Goal: Information Seeking & Learning: Check status

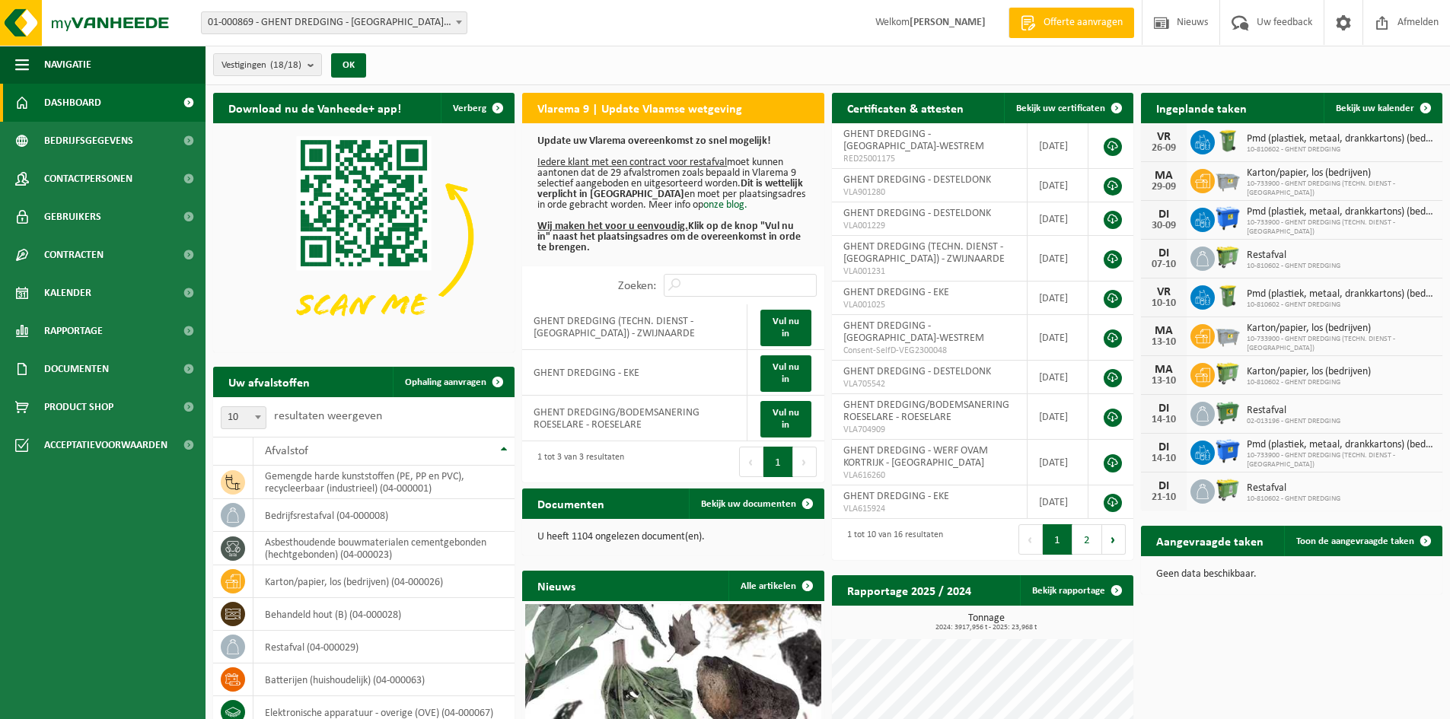
click at [327, 13] on span "01-000869 - GHENT DREDGING - [GEOGRAPHIC_DATA]-WESTREM" at bounding box center [334, 22] width 265 height 21
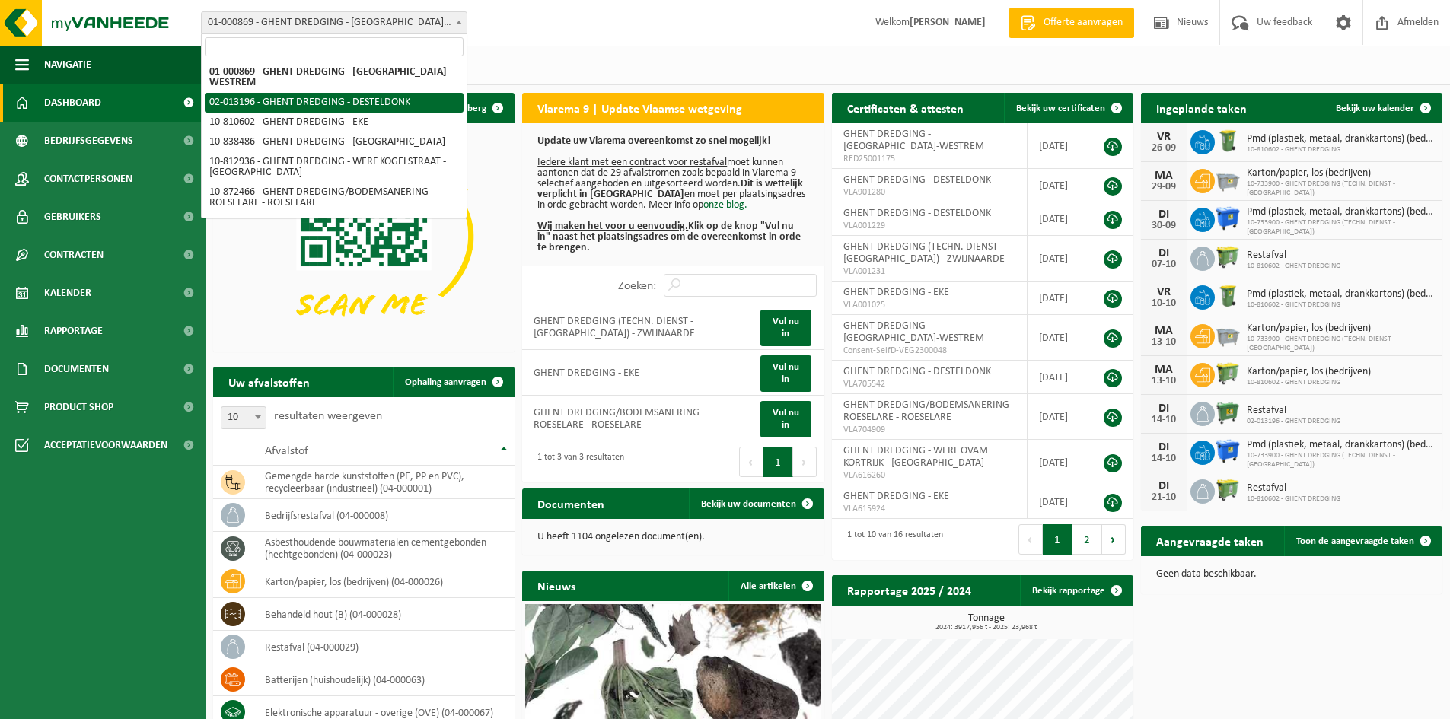
select select "2546"
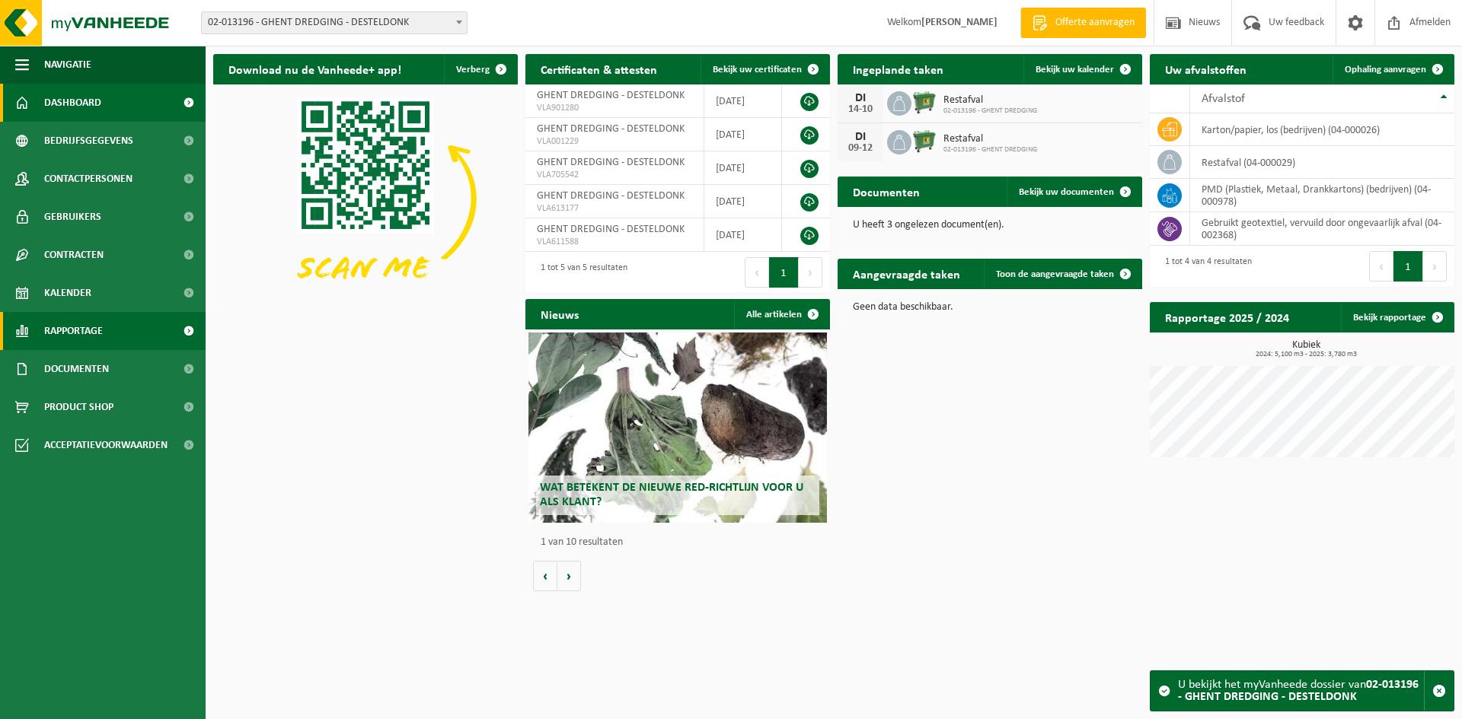
click at [106, 336] on link "Rapportage" at bounding box center [103, 331] width 206 height 38
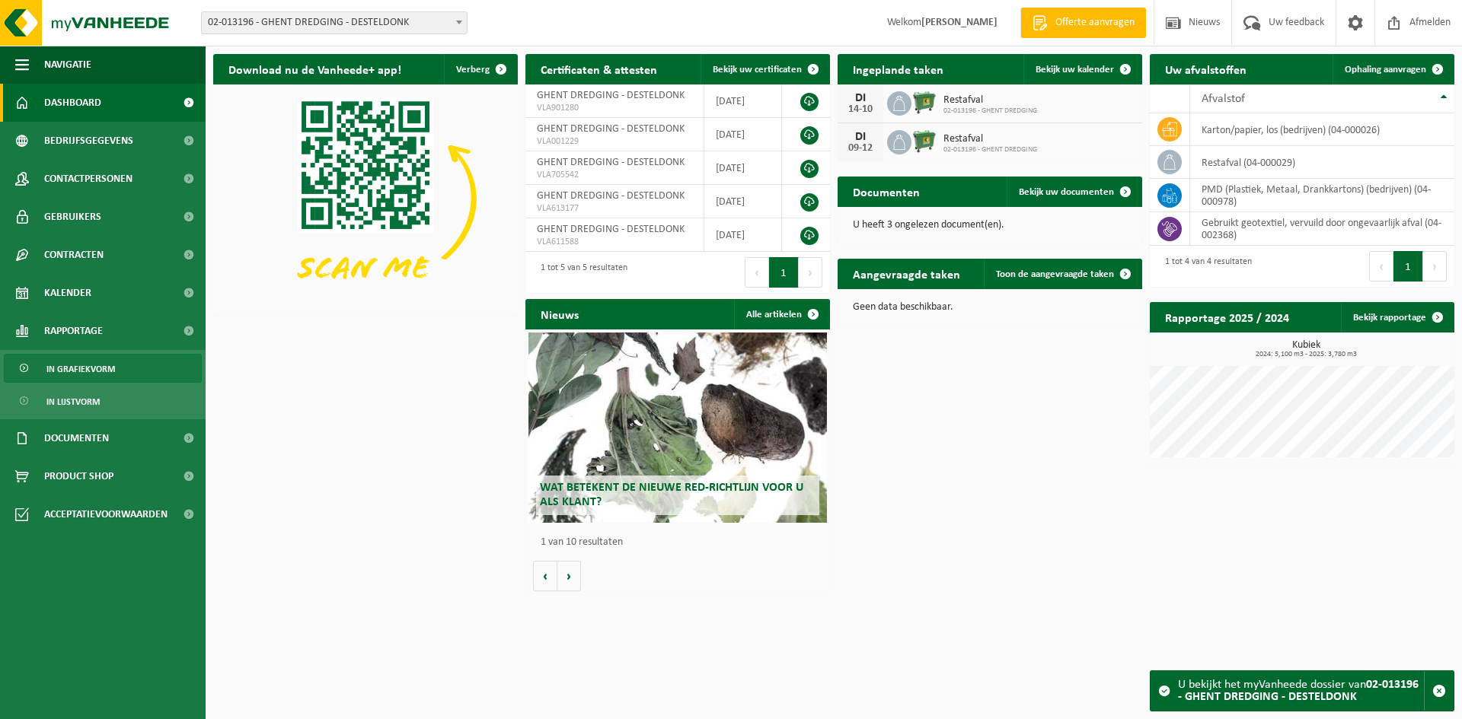
click at [114, 370] on link "In grafiekvorm" at bounding box center [103, 368] width 198 height 29
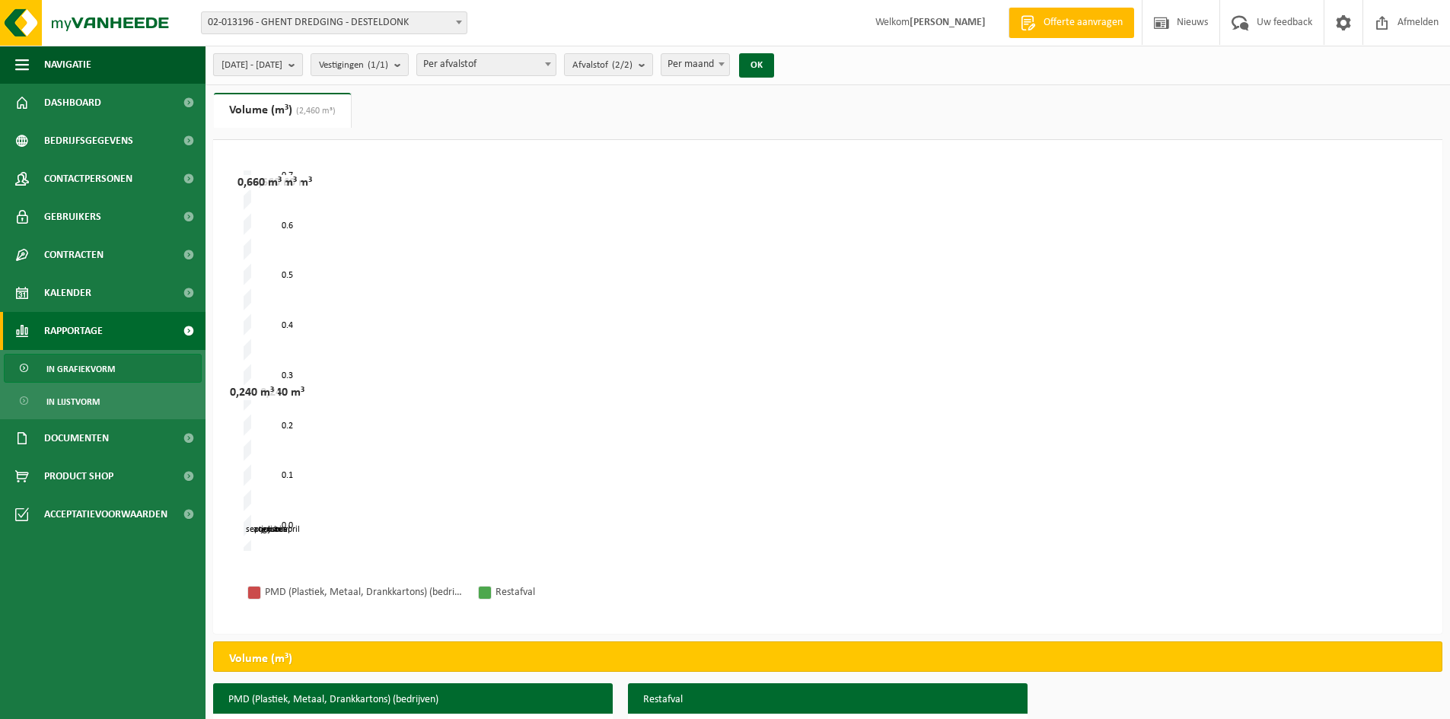
click at [302, 71] on b "submit" at bounding box center [296, 64] width 14 height 21
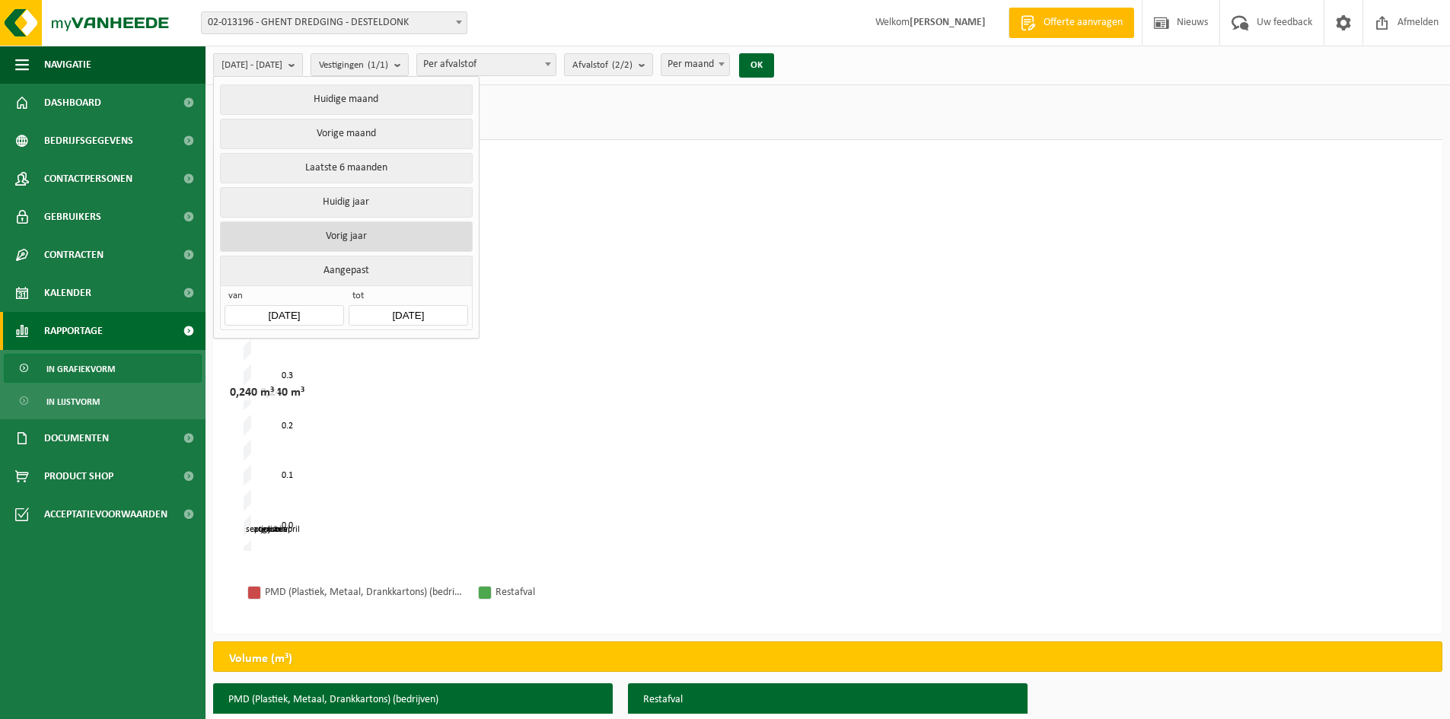
click at [364, 236] on button "Vorig jaar" at bounding box center [346, 237] width 252 height 30
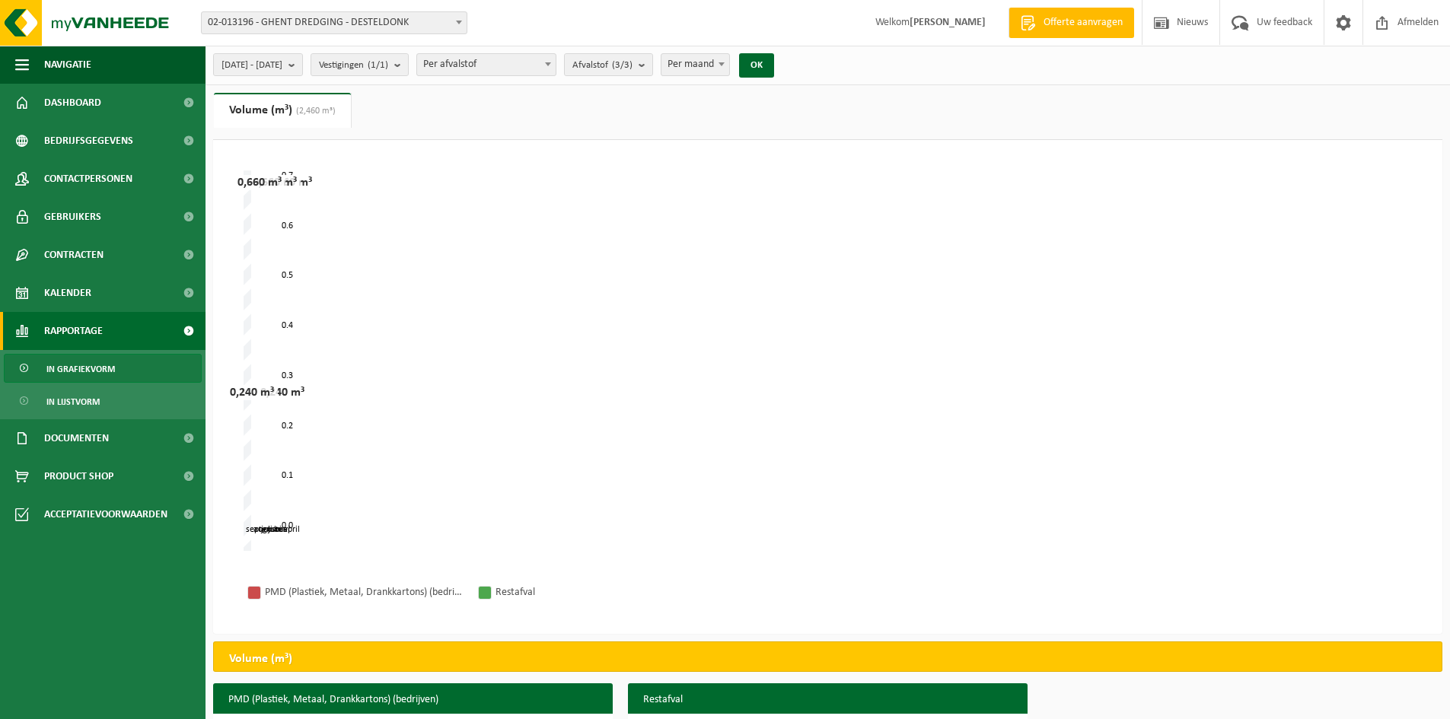
click at [718, 69] on span "Per maand" at bounding box center [696, 64] width 68 height 21
click at [774, 69] on button "OK" at bounding box center [756, 65] width 35 height 24
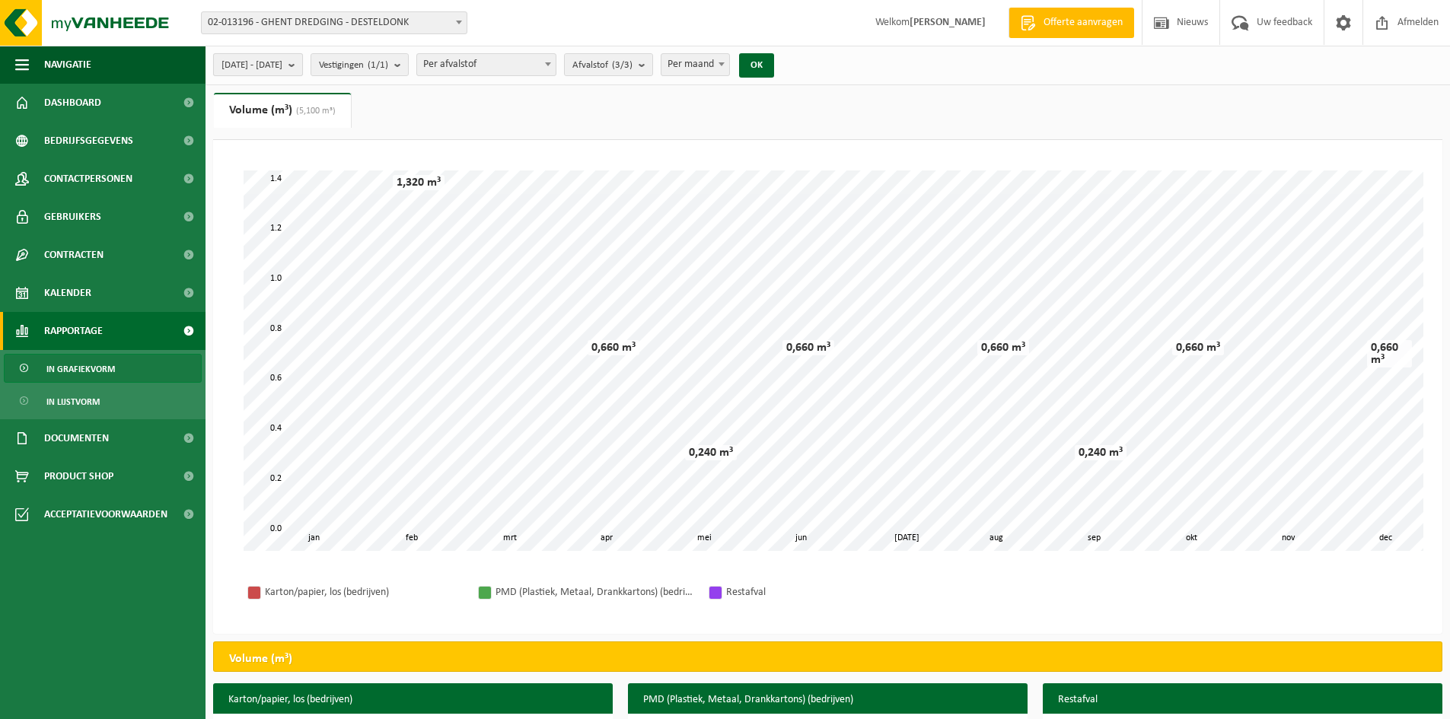
click at [282, 65] on span "2024-01-01 - 2024-12-31" at bounding box center [252, 65] width 61 height 23
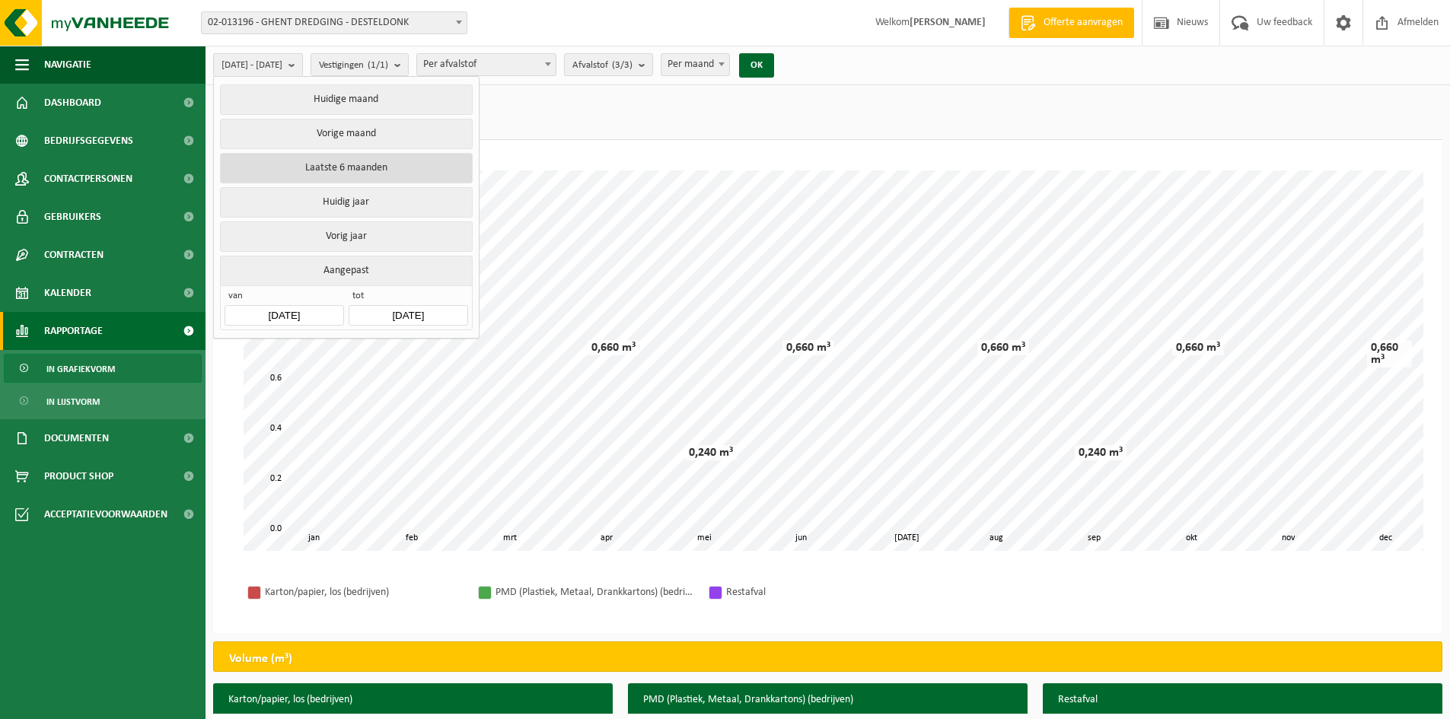
click at [365, 177] on button "Laatste 6 maanden" at bounding box center [346, 168] width 252 height 30
type input "2025-04-01"
type input "2025-09-24"
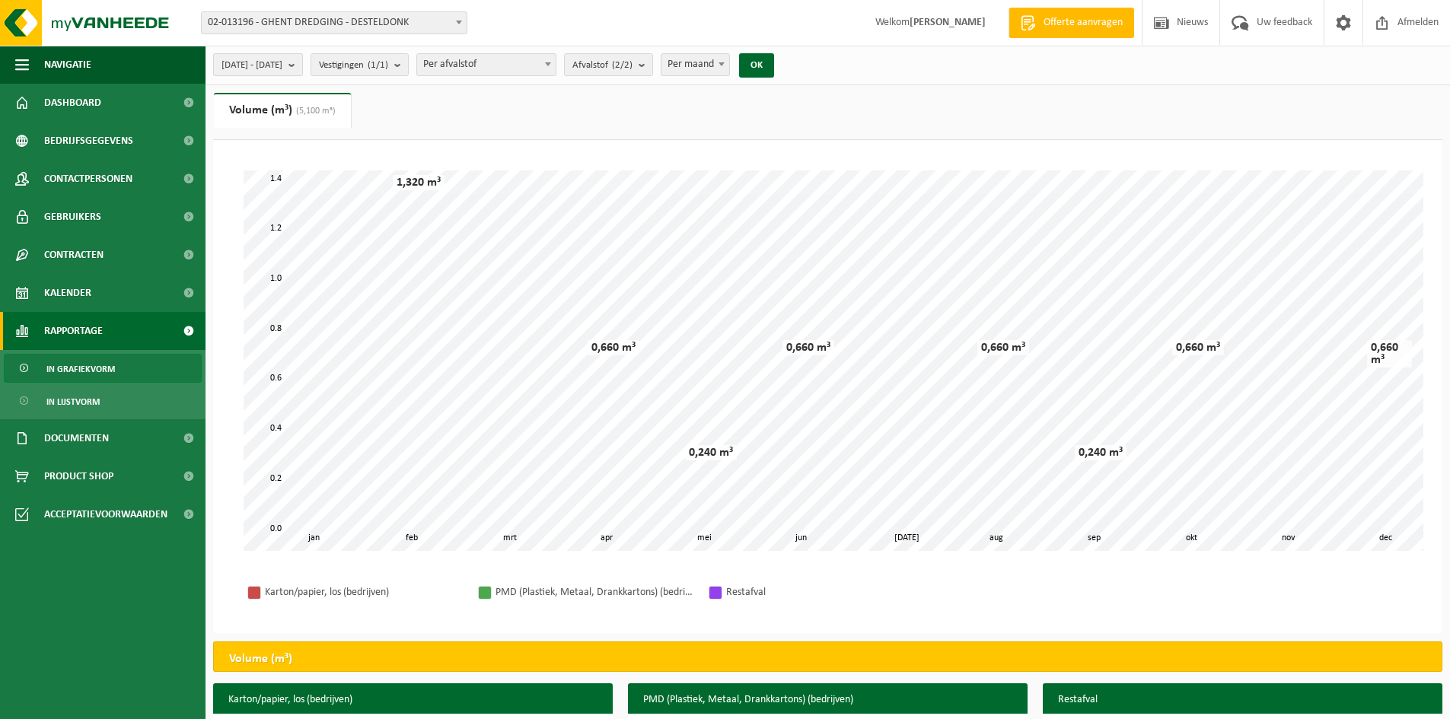
click at [282, 69] on span "2025-04-01 - 2025-09-24" at bounding box center [252, 65] width 61 height 23
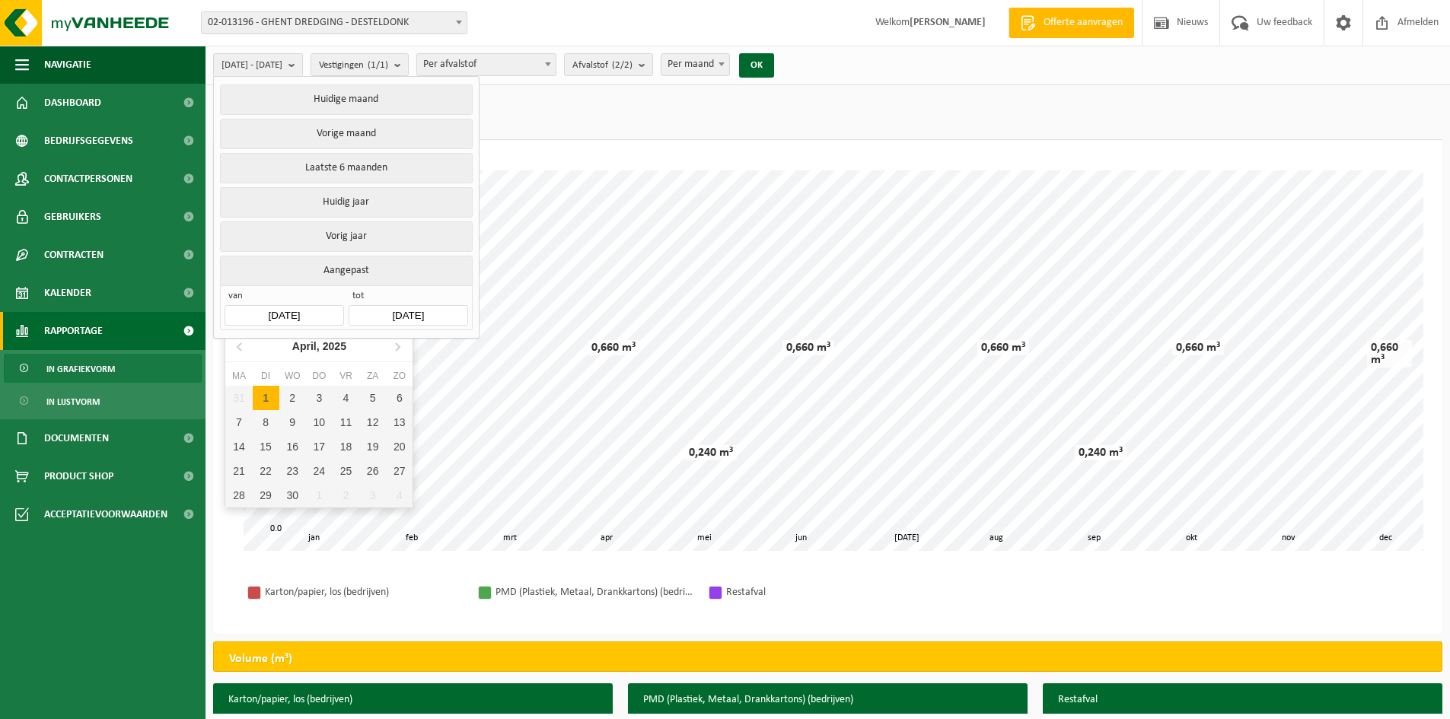
click at [324, 311] on input "2025-04-01" at bounding box center [284, 315] width 119 height 21
click at [239, 344] on icon at bounding box center [240, 346] width 24 height 24
click at [289, 399] on div "1" at bounding box center [292, 398] width 27 height 24
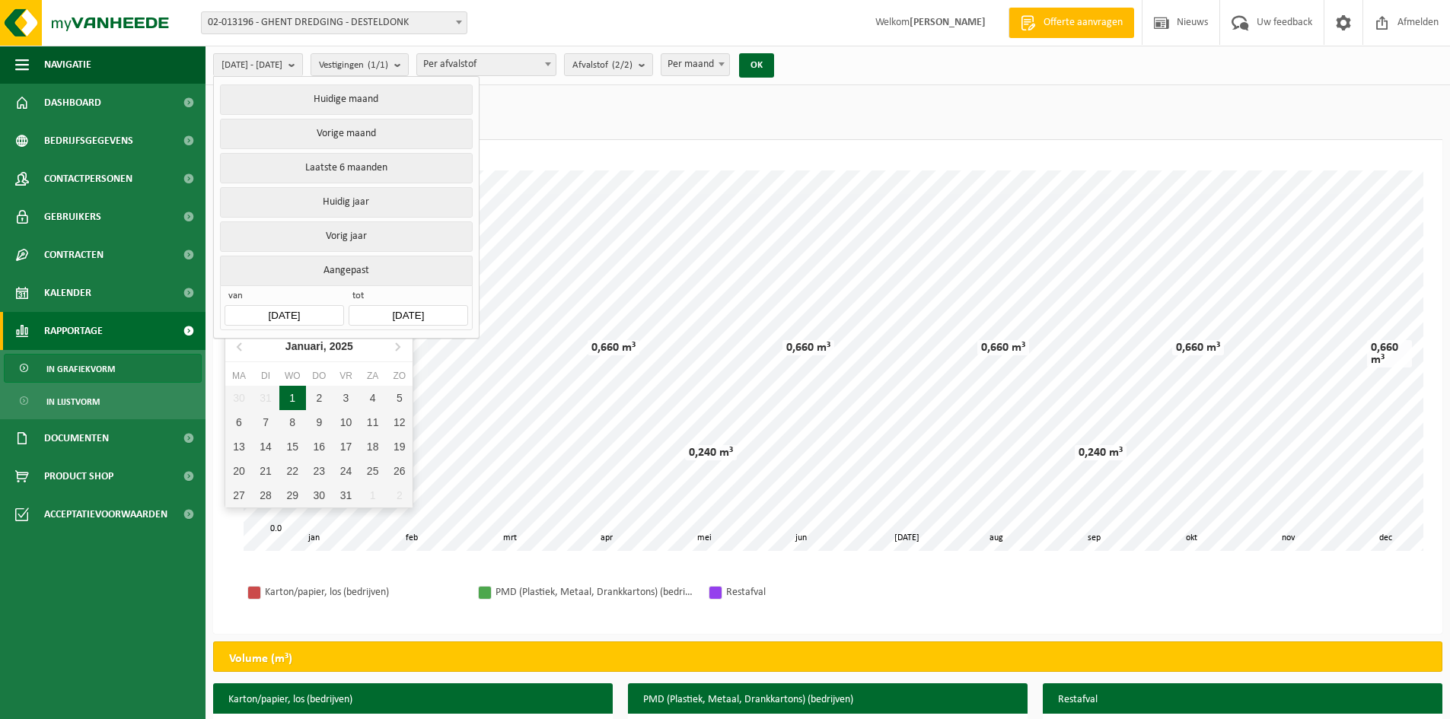
type input "2025-01-01"
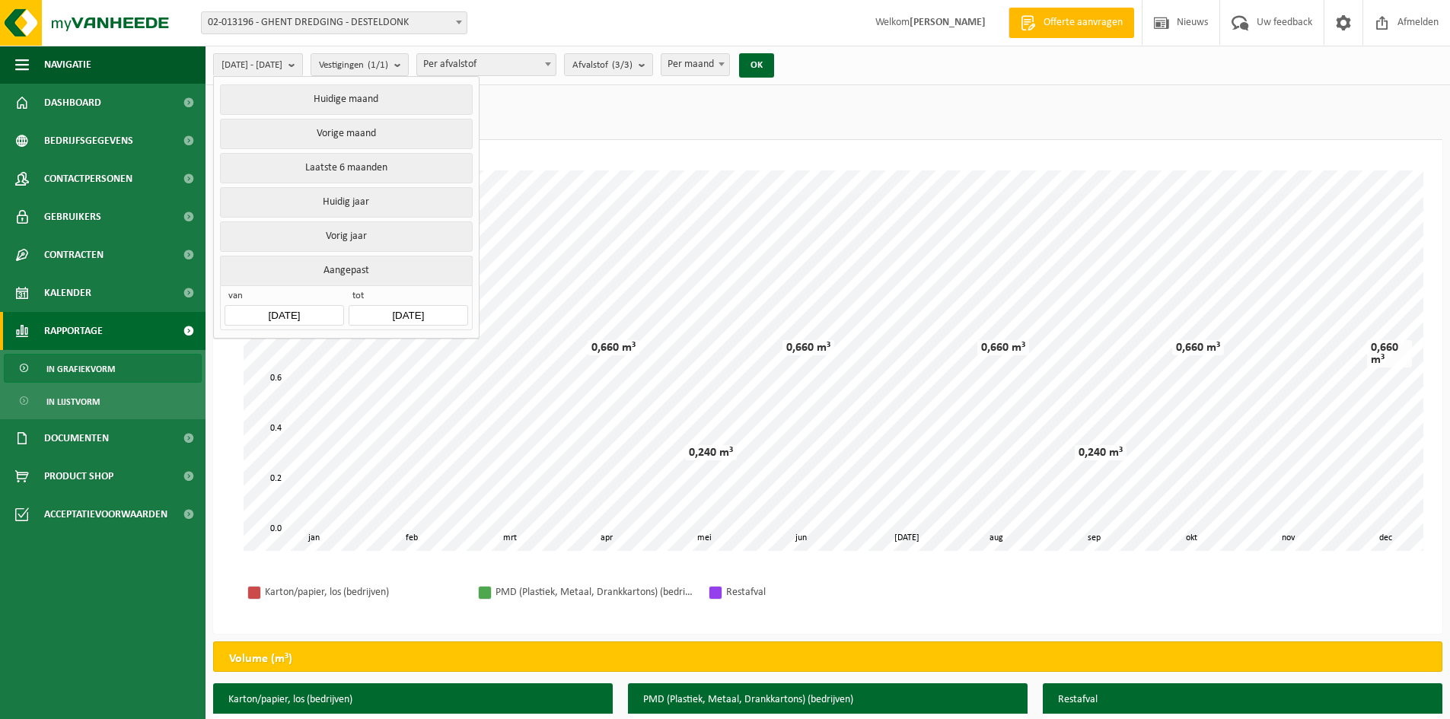
click at [410, 315] on input "2025-09-24" at bounding box center [408, 315] width 119 height 21
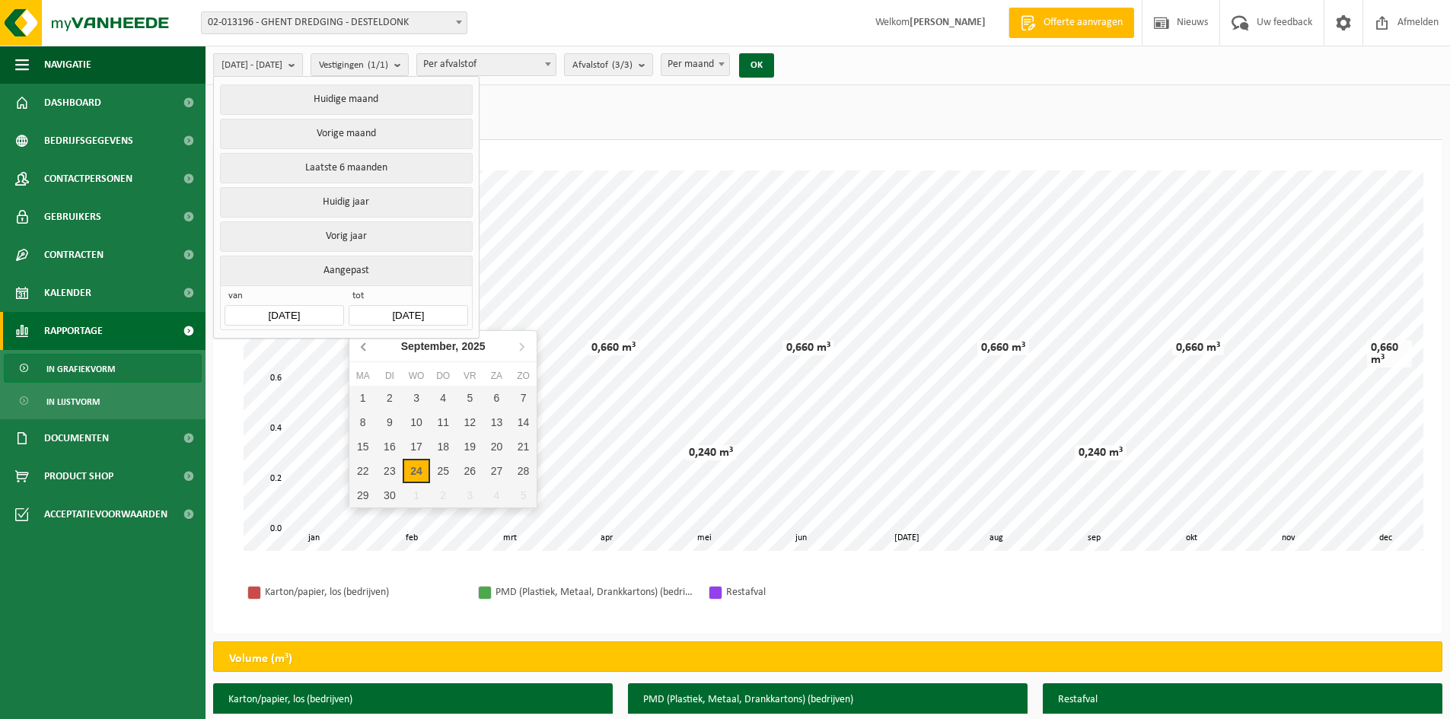
click at [363, 348] on icon at bounding box center [364, 347] width 4 height 8
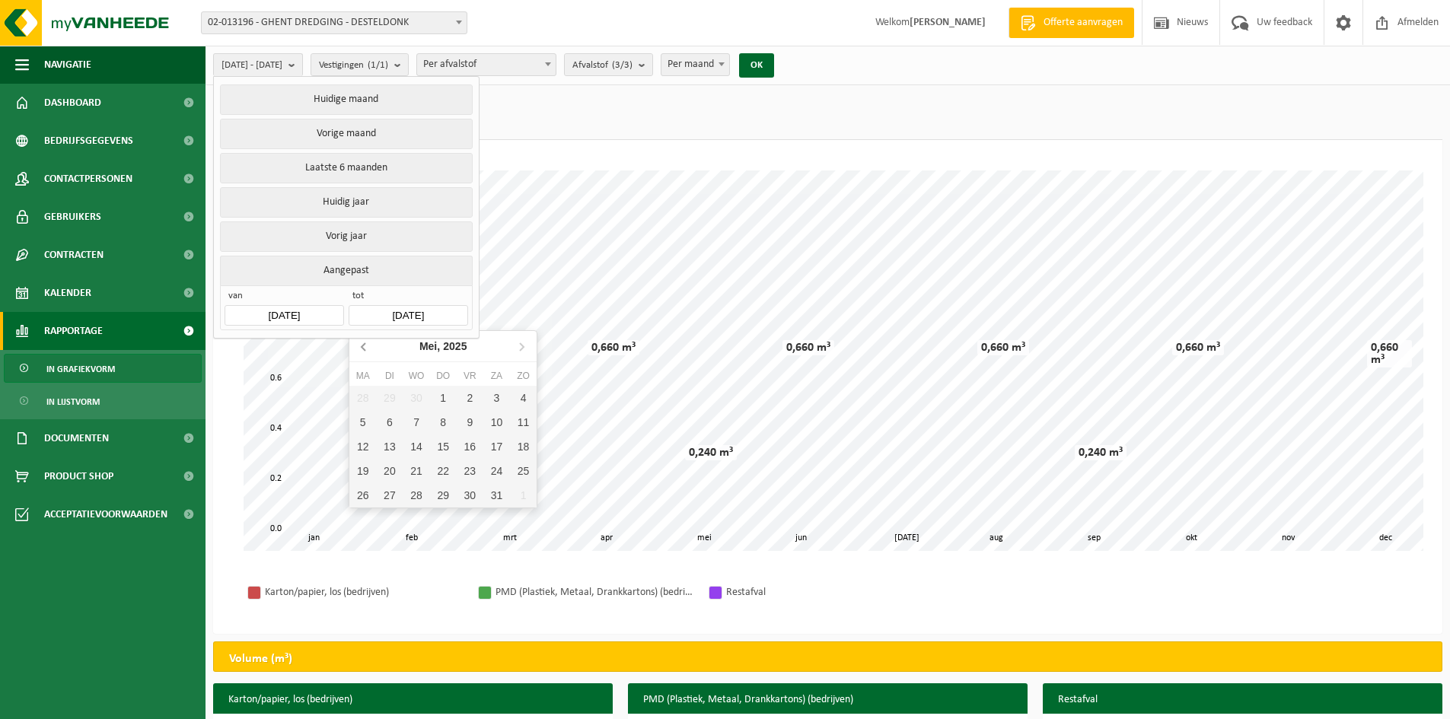
click at [363, 348] on icon at bounding box center [364, 347] width 4 height 8
click at [365, 517] on div "31" at bounding box center [362, 520] width 27 height 24
type input "2025-03-31"
type input "2025-01-01"
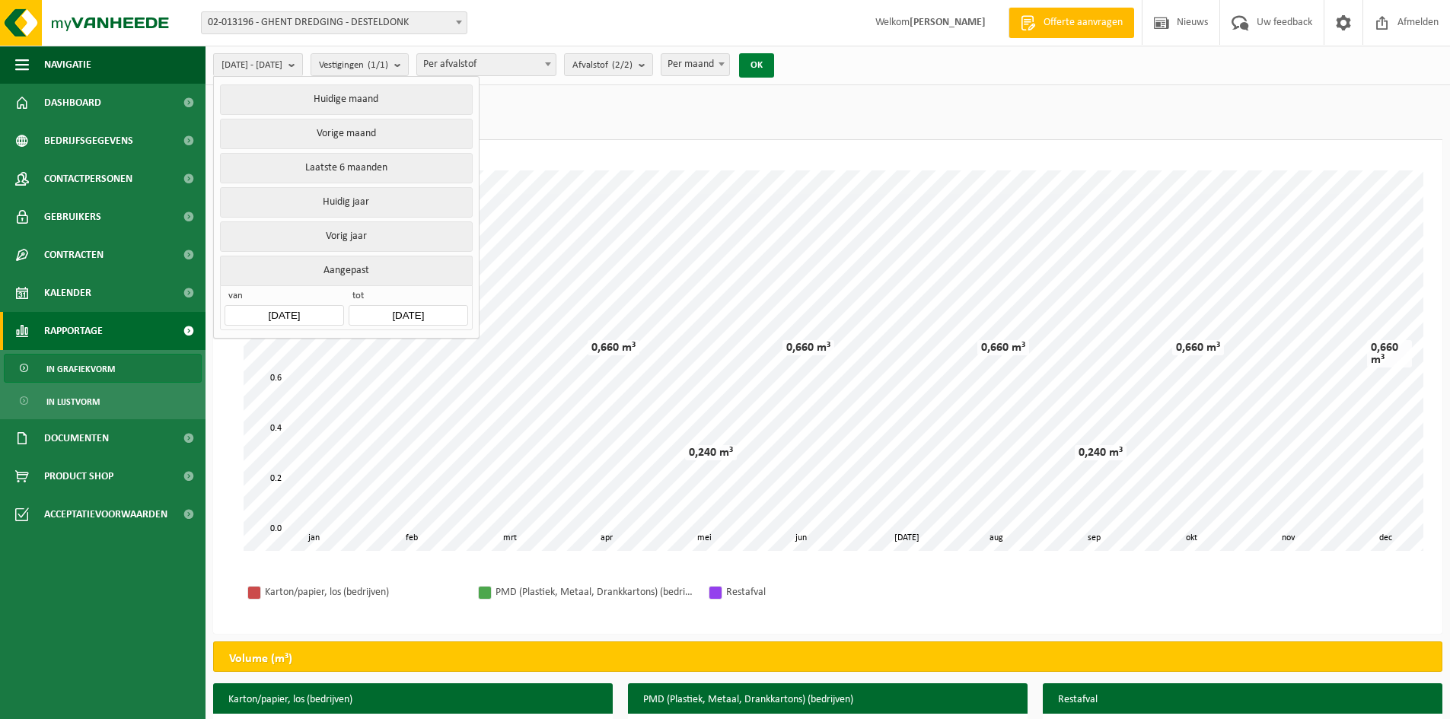
click at [774, 60] on button "OK" at bounding box center [756, 65] width 35 height 24
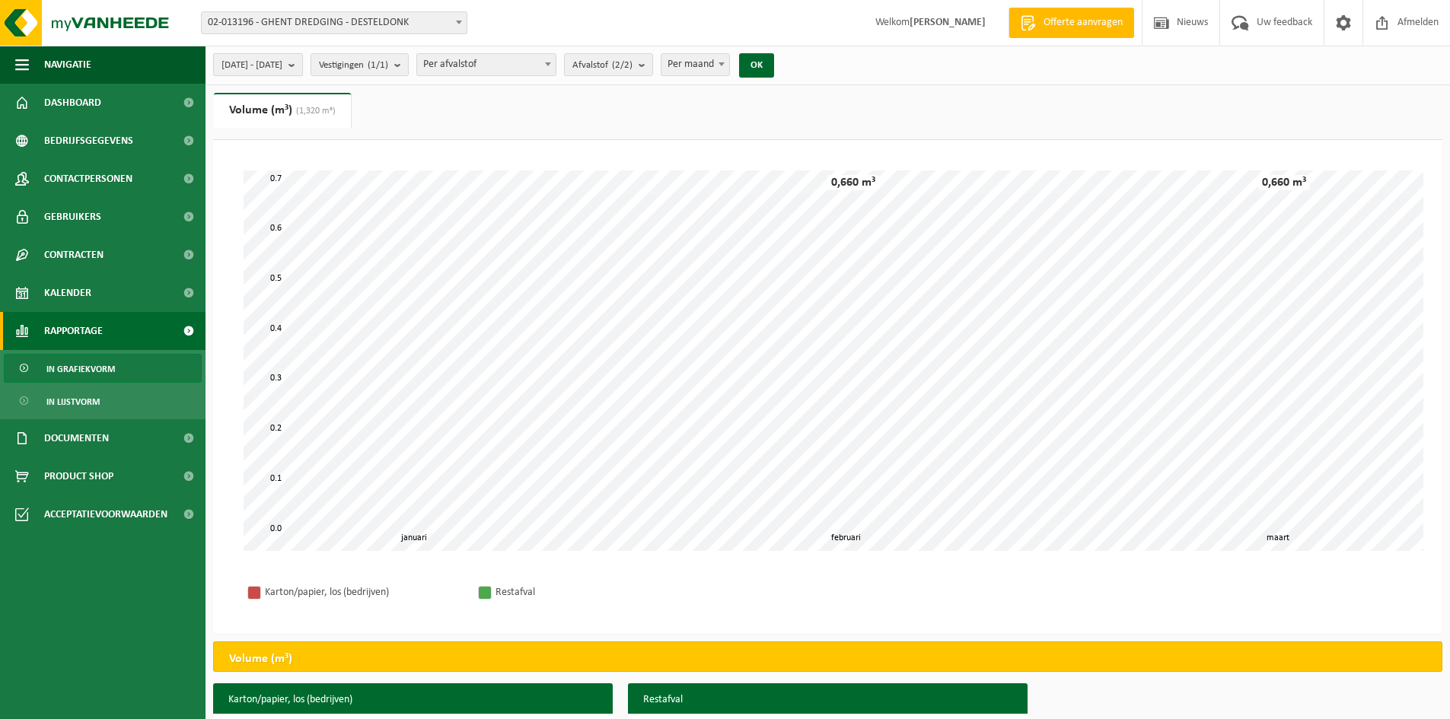
click at [282, 61] on span "2025-01-01 - 2025-03-31" at bounding box center [252, 65] width 61 height 23
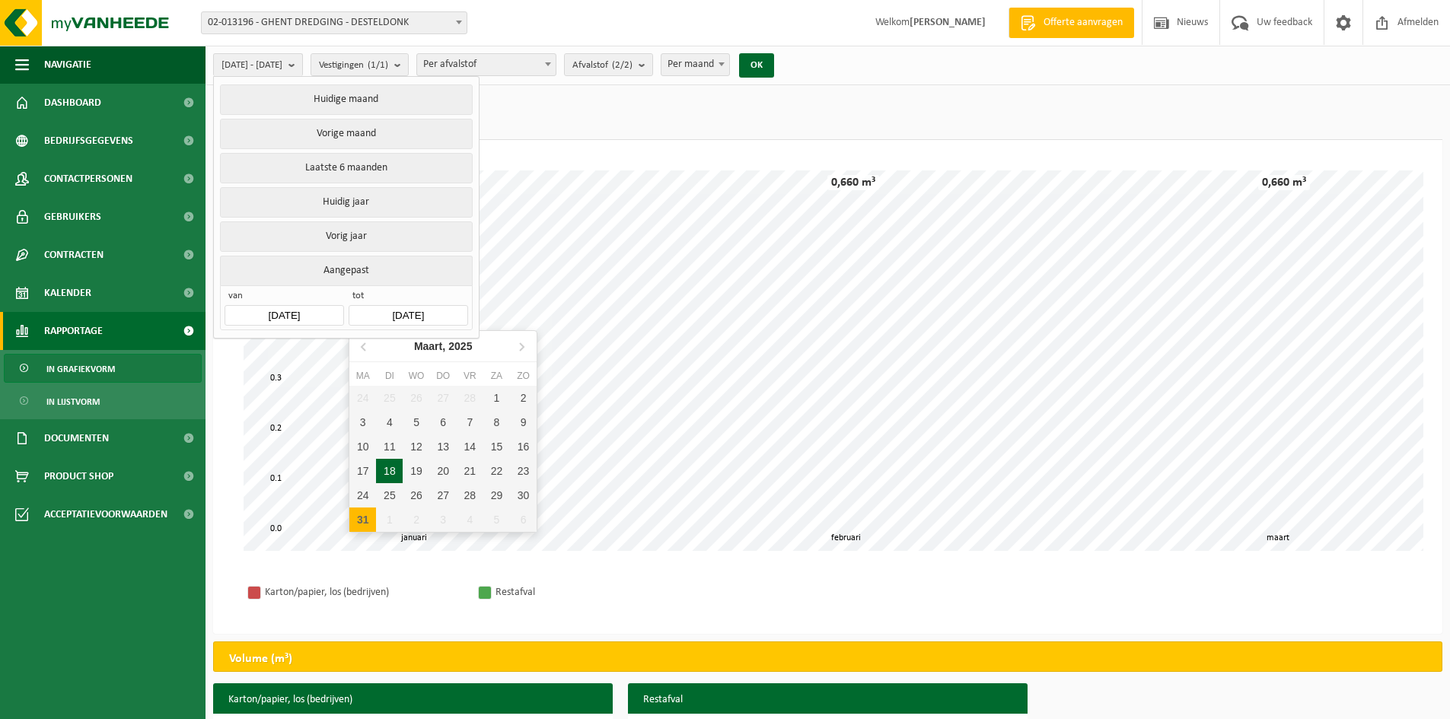
click at [448, 312] on input "2025-03-31" at bounding box center [408, 315] width 119 height 21
click at [518, 350] on icon at bounding box center [521, 346] width 24 height 24
click at [361, 521] on div "30" at bounding box center [362, 520] width 27 height 24
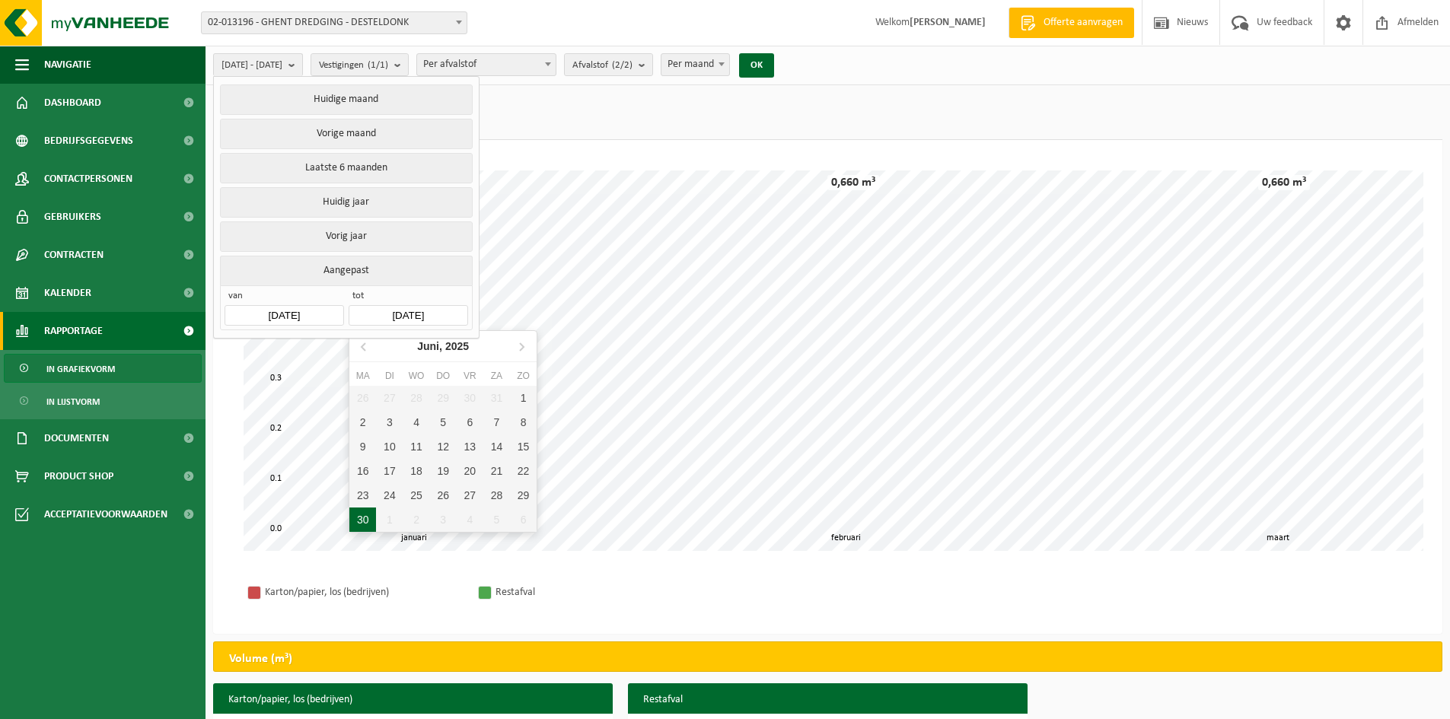
type input "2025-06-30"
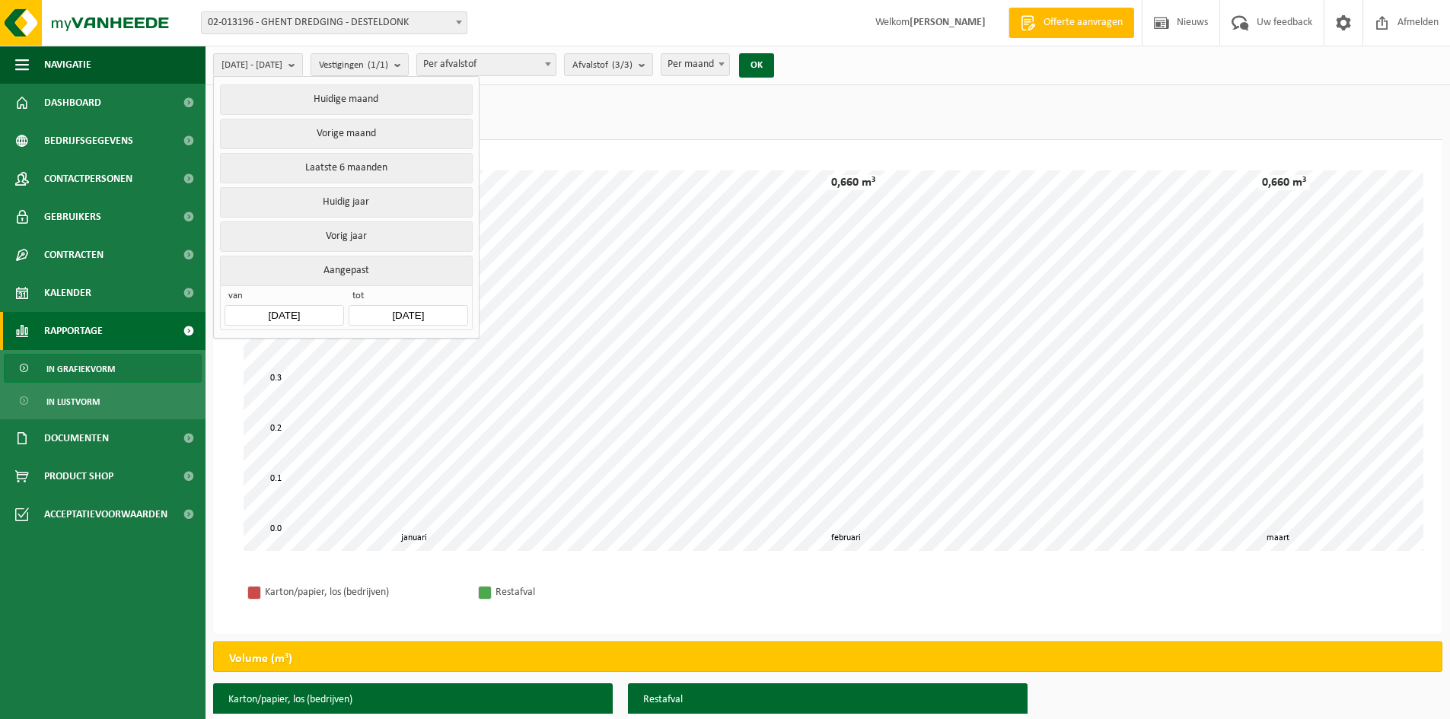
click at [310, 307] on input "2025-01-01" at bounding box center [284, 315] width 119 height 21
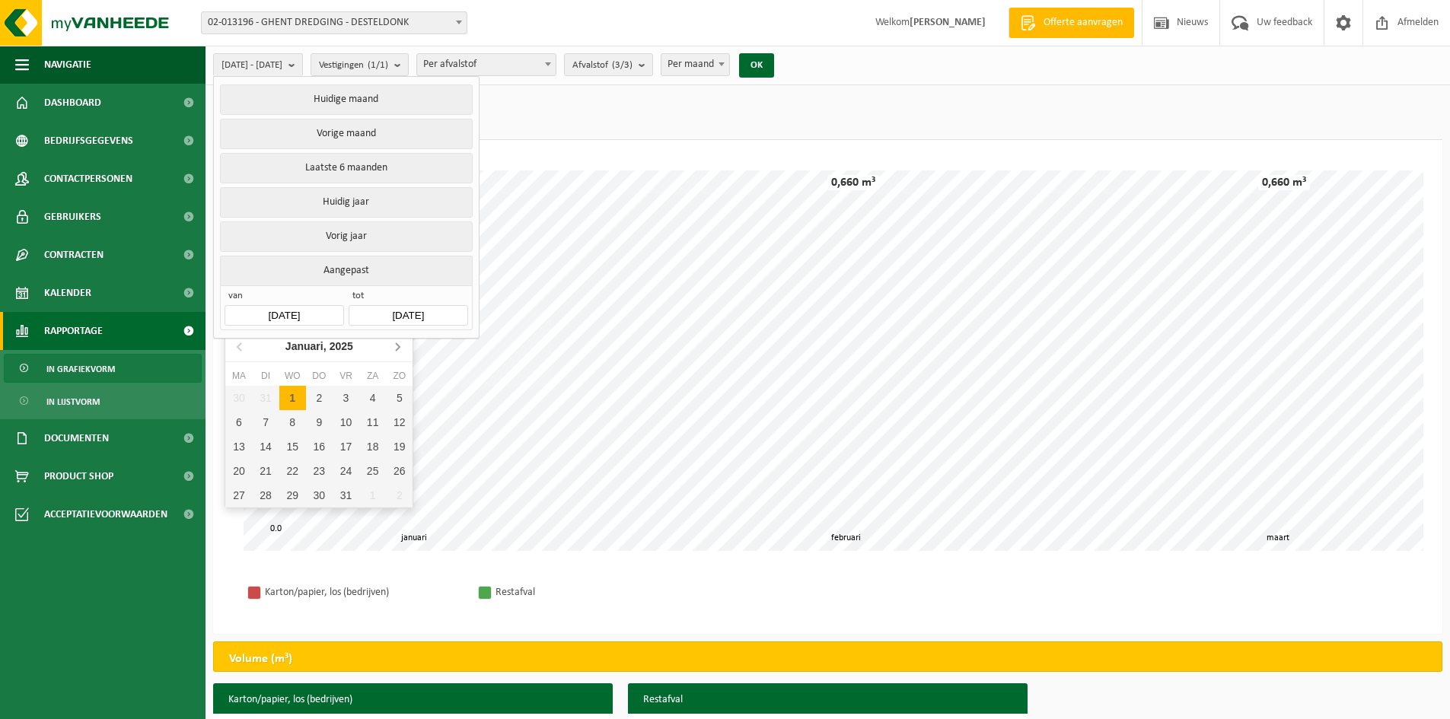
click at [398, 349] on icon at bounding box center [398, 347] width 4 height 8
click at [268, 396] on div "1" at bounding box center [266, 398] width 27 height 24
type input "2025-04-01"
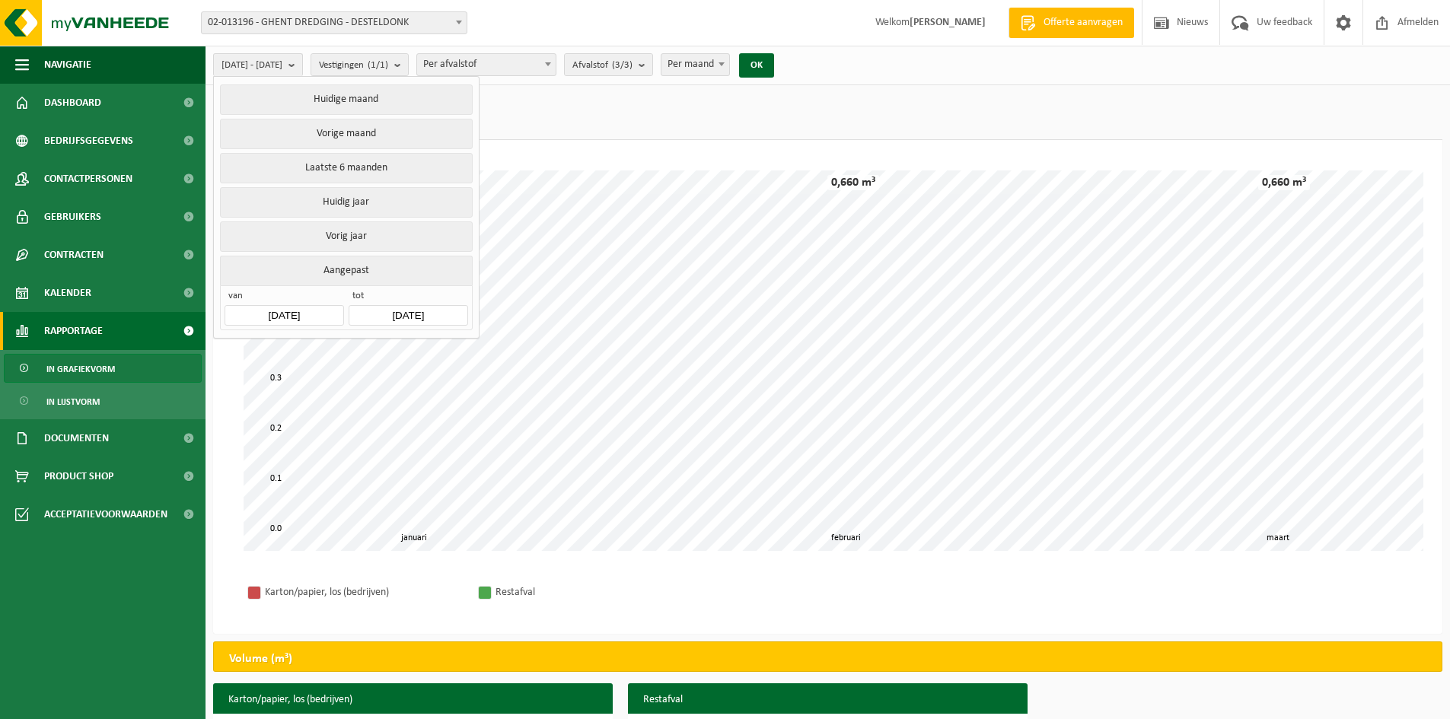
type input "2025-06-30"
click at [774, 67] on button "OK" at bounding box center [756, 65] width 35 height 24
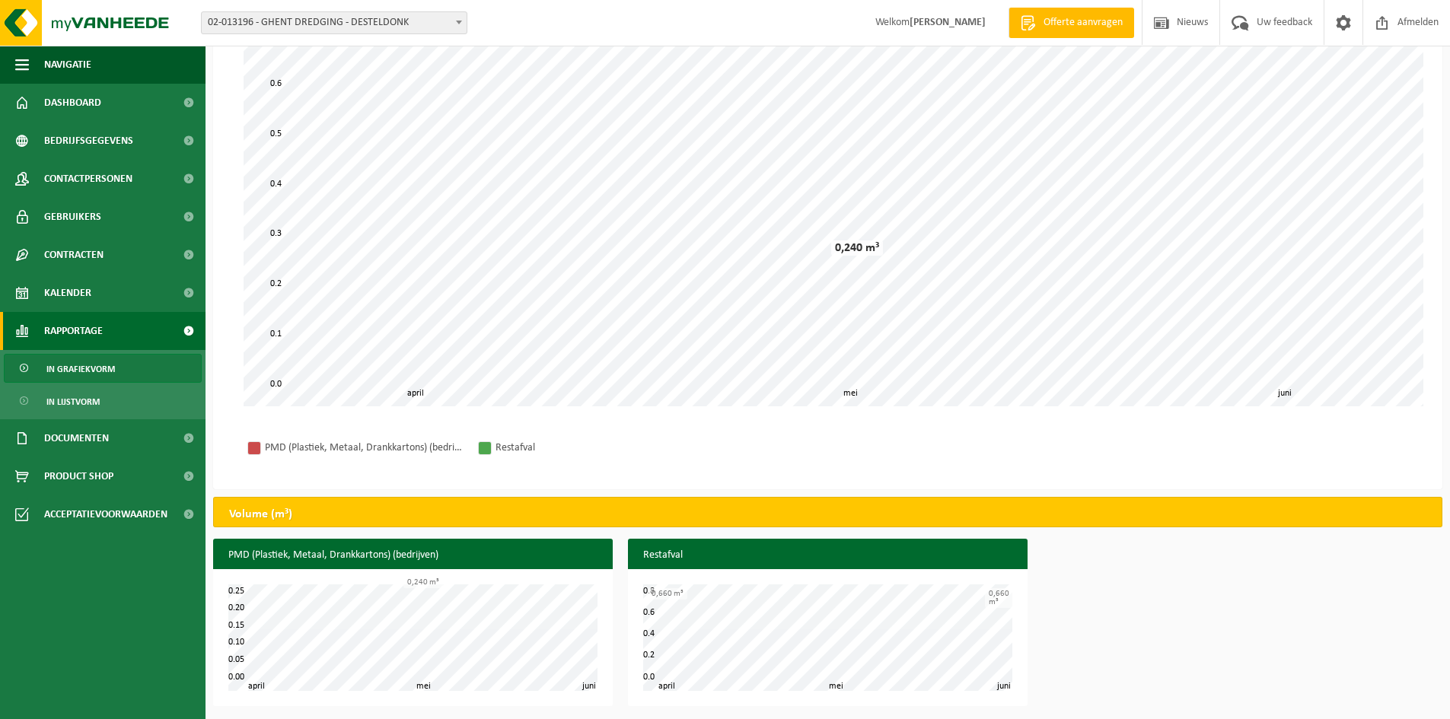
scroll to position [146, 0]
